Goal: Find specific page/section: Find specific page/section

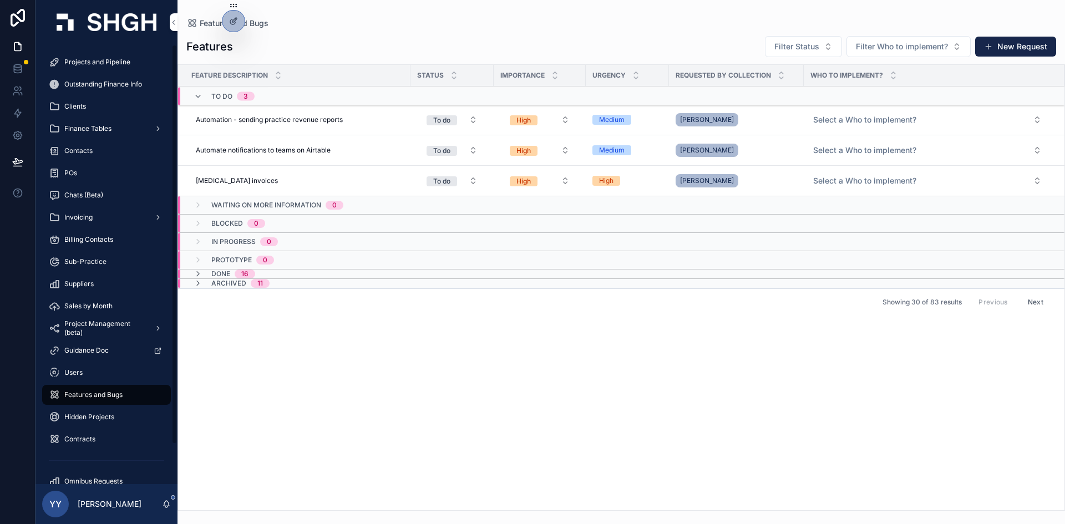
click at [92, 63] on span "Projects and Pipeline" at bounding box center [97, 62] width 66 height 9
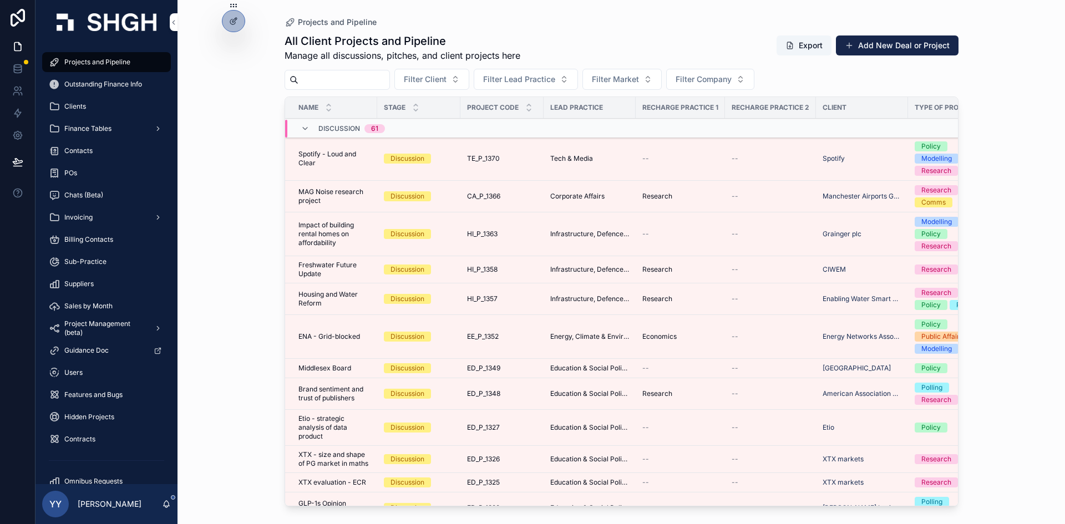
click at [304, 123] on div "Discussion 61" at bounding box center [343, 129] width 84 height 18
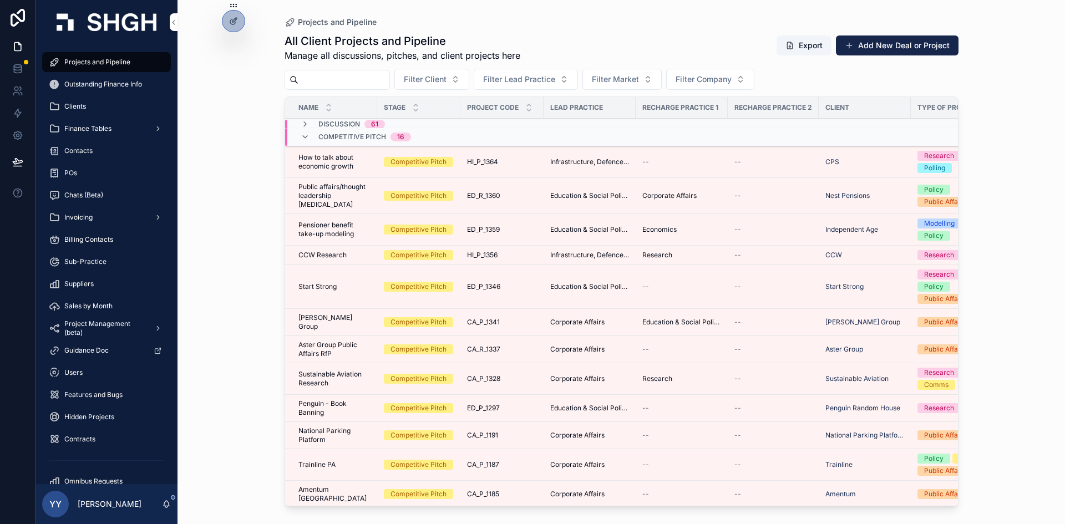
click at [301, 136] on icon "scrollable content" at bounding box center [305, 137] width 9 height 9
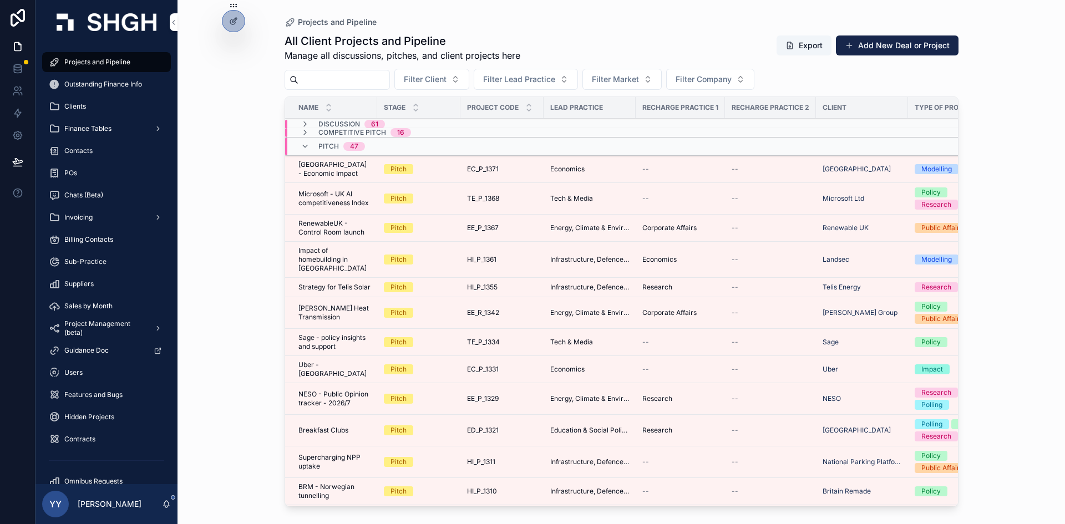
click at [311, 148] on div "Pitch 47" at bounding box center [333, 147] width 64 height 18
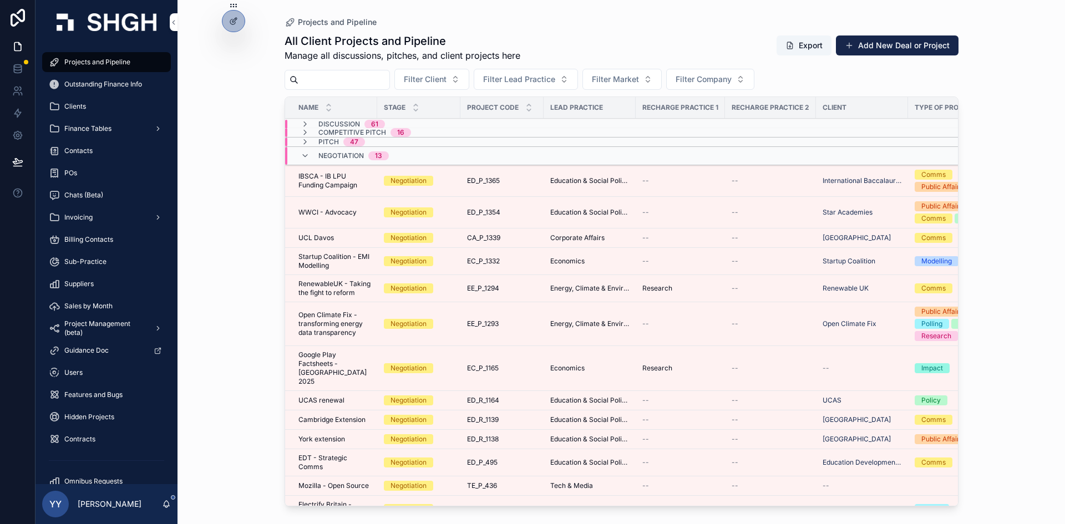
click at [305, 156] on icon "scrollable content" at bounding box center [305, 155] width 9 height 9
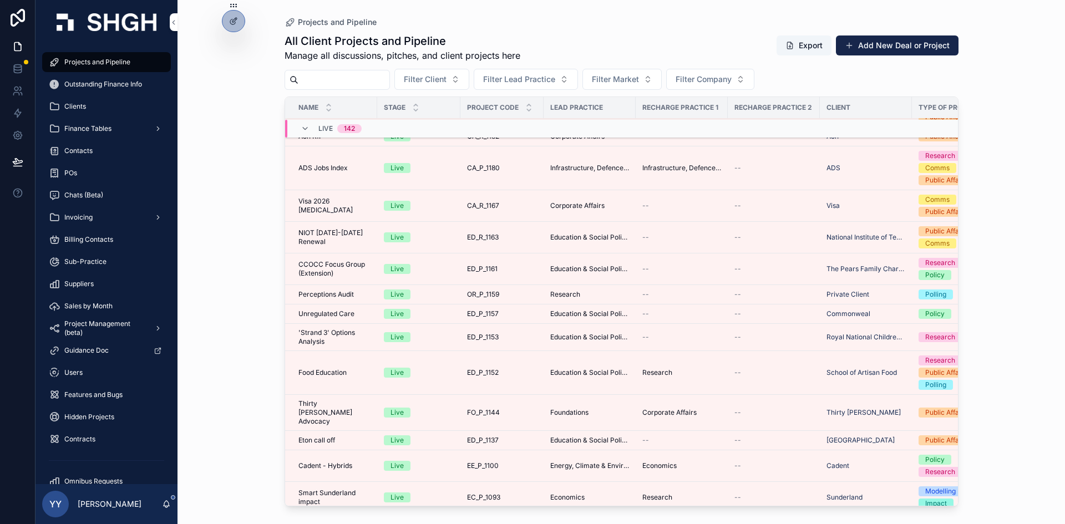
scroll to position [1499, 0]
